Goal: Transaction & Acquisition: Purchase product/service

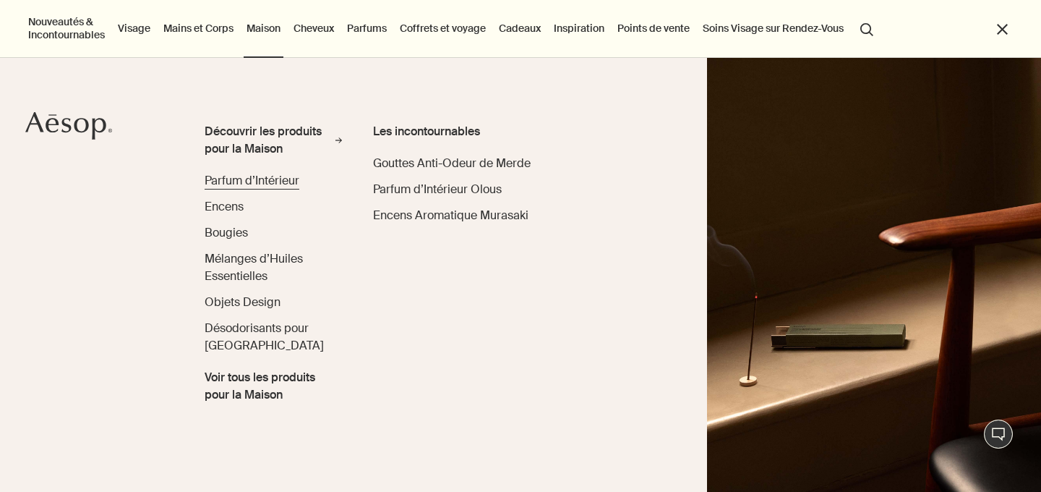
click at [271, 179] on span "Parfum d’Intérieur" at bounding box center [252, 180] width 95 height 15
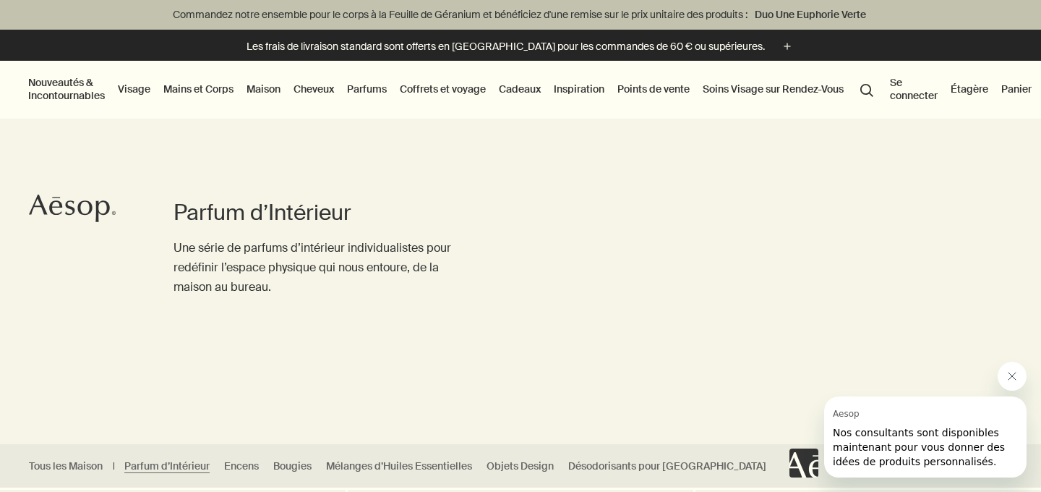
click at [270, 92] on link "Maison" at bounding box center [264, 89] width 40 height 19
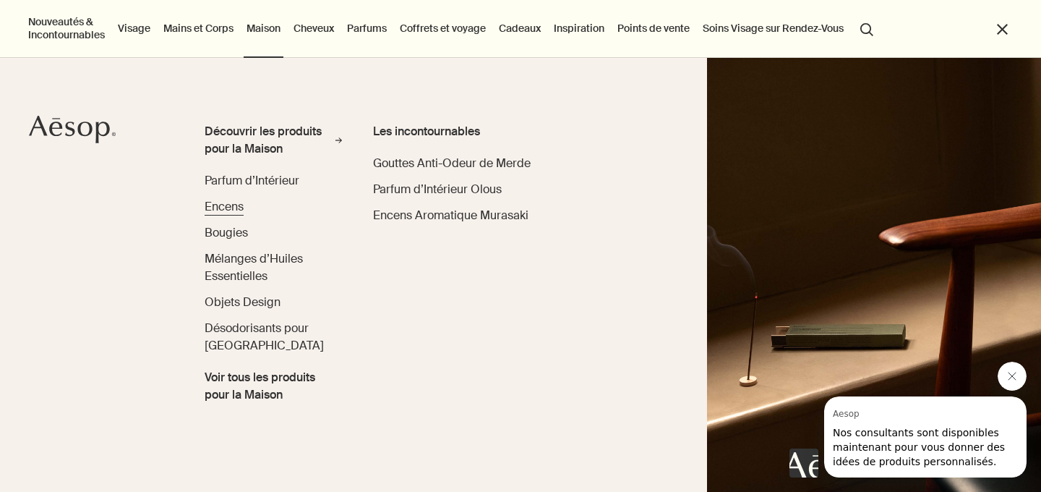
click at [234, 205] on span "Encens" at bounding box center [224, 206] width 39 height 15
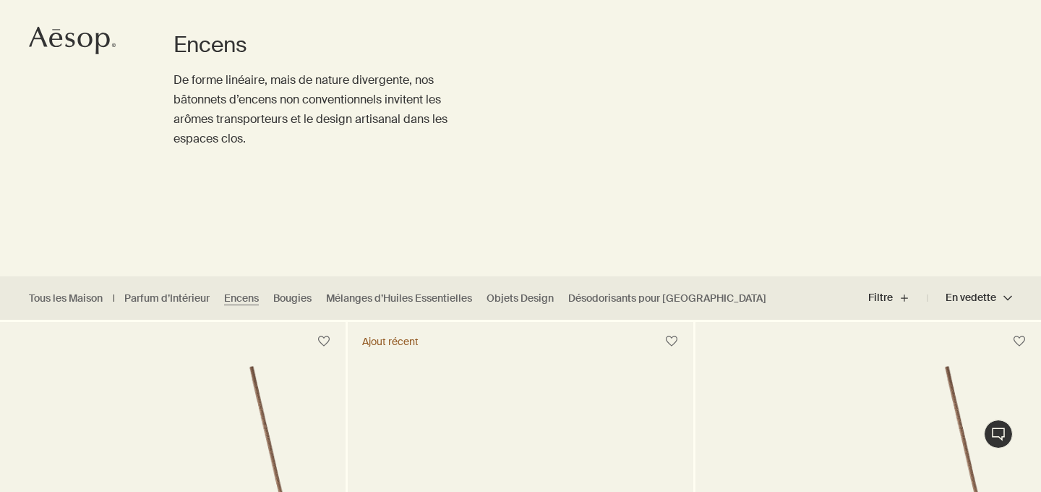
scroll to position [168, 0]
click at [361, 304] on ul "Tous les Maison Parfum d’Intérieur Encens Bougies Mélanges d’Huiles Essentielle…" at bounding box center [401, 296] width 802 height 43
click at [370, 304] on ul "Tous les Maison Parfum d’Intérieur Encens Bougies Mélanges d’Huiles Essentielle…" at bounding box center [401, 296] width 802 height 43
click at [378, 301] on link "Mélanges d’Huiles Essentielles" at bounding box center [399, 298] width 146 height 14
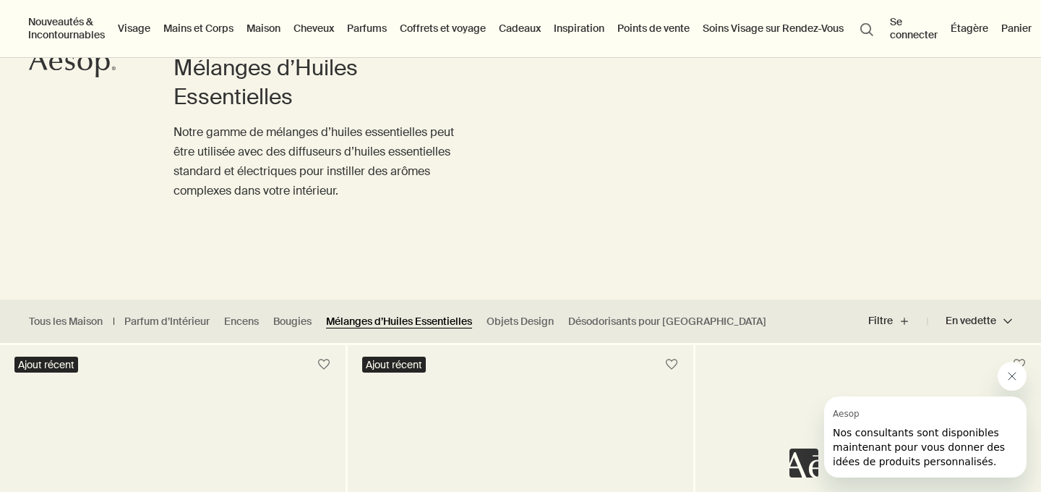
scroll to position [142, 0]
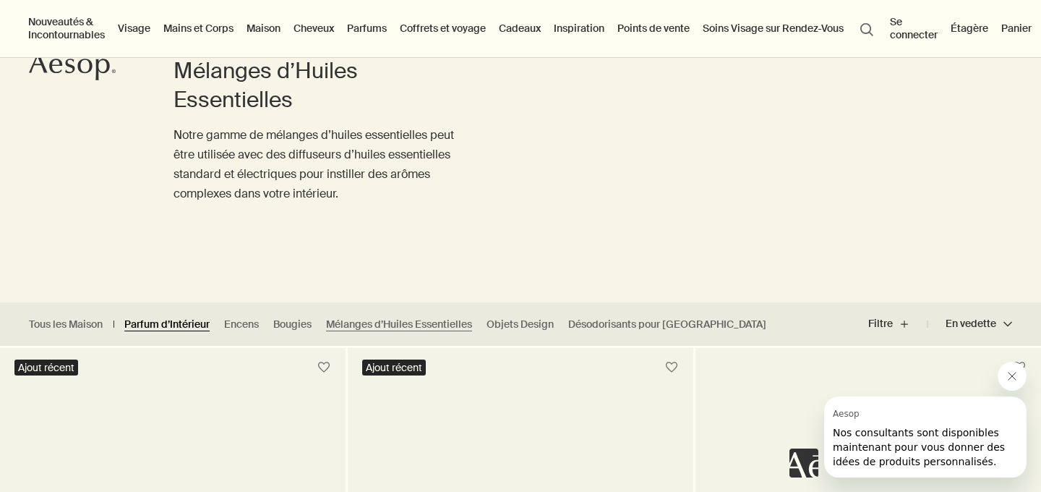
click at [192, 322] on link "Parfum d’Intérieur" at bounding box center [166, 324] width 85 height 14
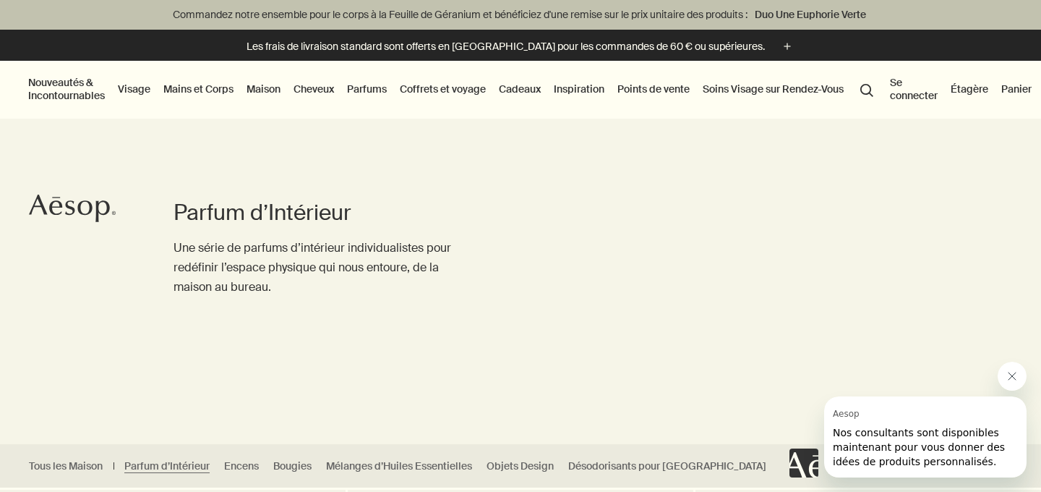
click at [213, 91] on link "Mains et Corps" at bounding box center [198, 89] width 76 height 19
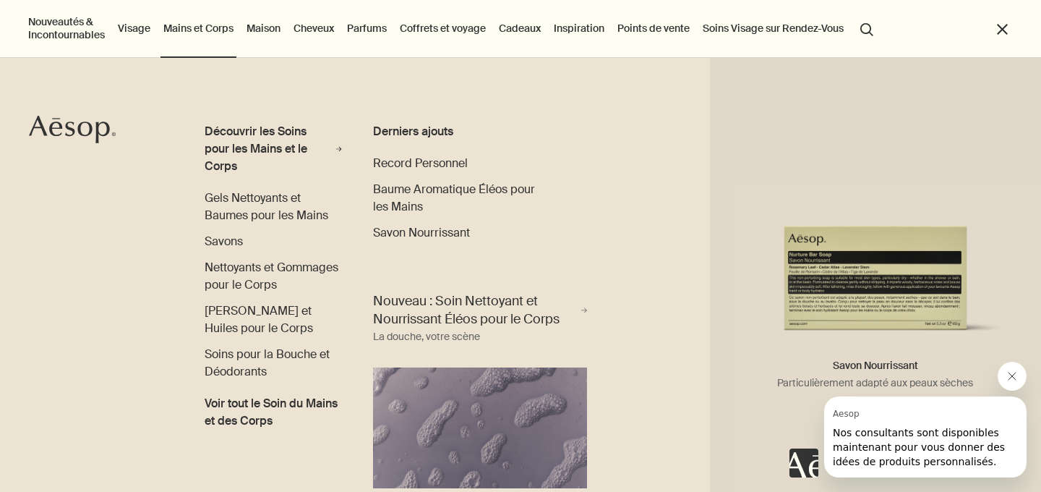
click at [433, 221] on ul "Record Personnel Baume Aromatique Éléos pour les Mains Savon Nourrissant Savon …" at bounding box center [456, 198] width 167 height 87
click at [439, 231] on span "Savon Nourrissant" at bounding box center [421, 232] width 97 height 15
